Goal: Task Accomplishment & Management: Manage account settings

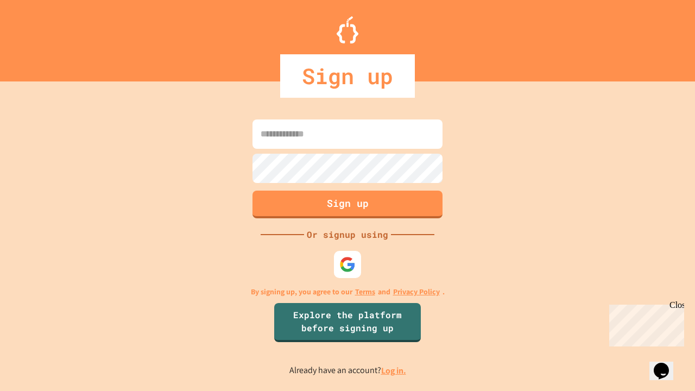
click at [394, 370] on link "Log in." at bounding box center [393, 370] width 25 height 11
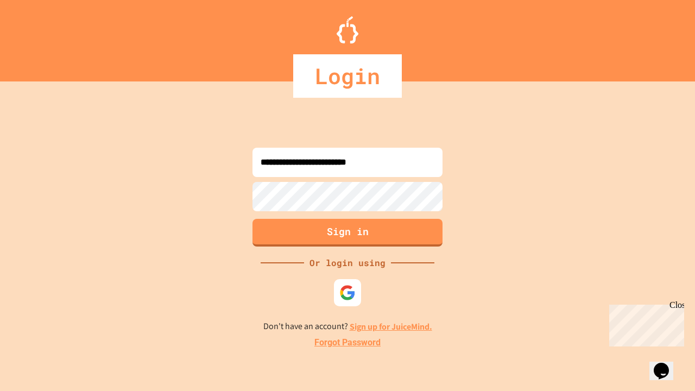
type input "**********"
